Goal: Find specific page/section: Find specific page/section

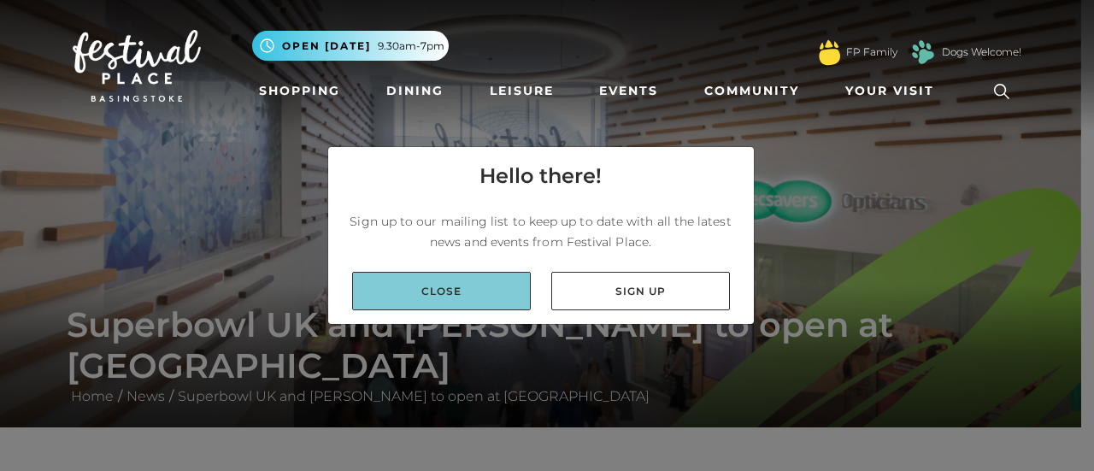
click at [513, 288] on link "Close" at bounding box center [441, 291] width 179 height 38
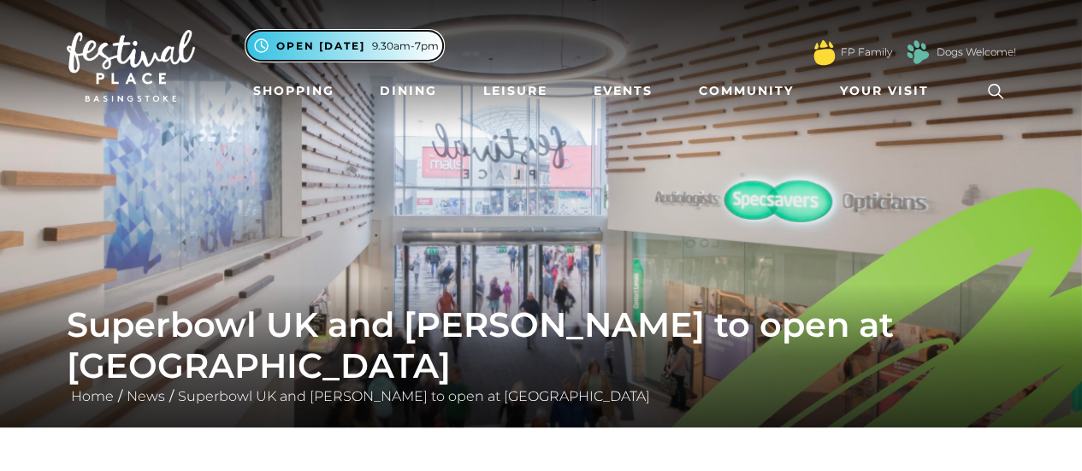
click at [375, 46] on span "9.30am-7pm" at bounding box center [405, 45] width 67 height 15
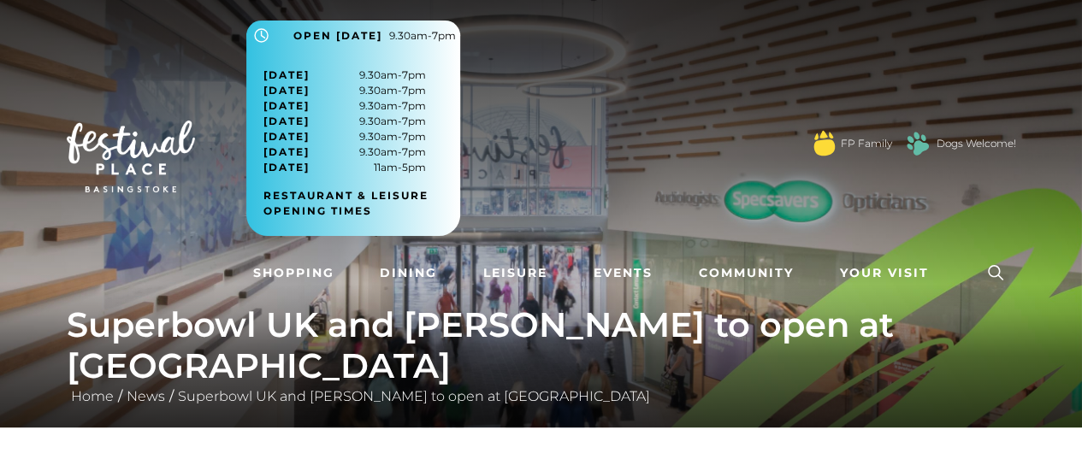
click at [340, 151] on span "[DATE] 9.30am-7pm" at bounding box center [344, 152] width 162 height 15
click at [491, 274] on link "Leisure" at bounding box center [515, 273] width 78 height 32
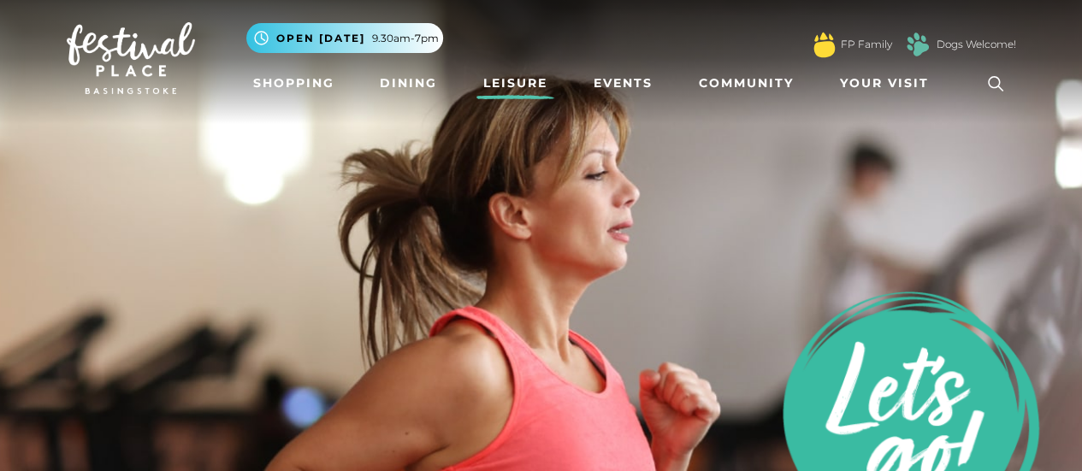
scroll to position [7, 0]
